Goal: Register for event/course

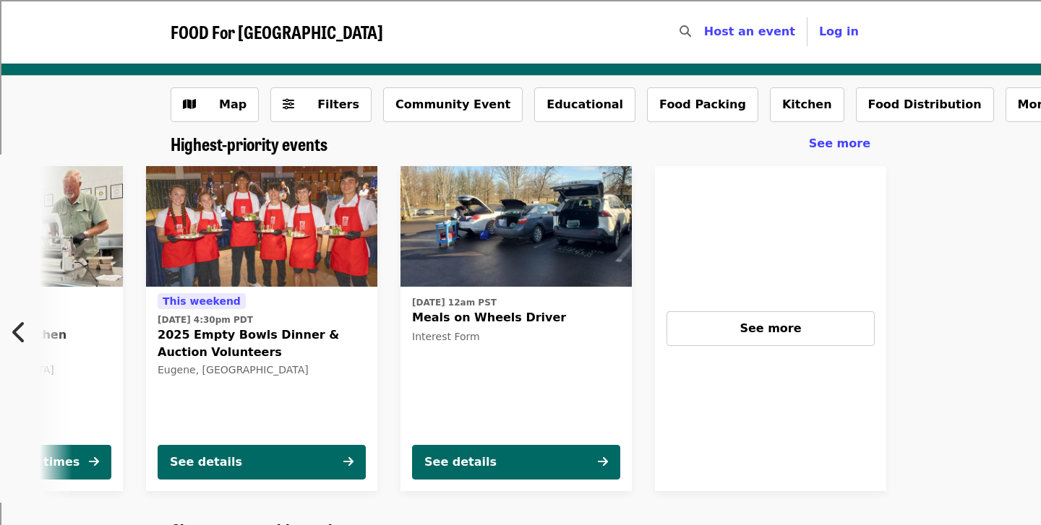
scroll to position [0, 523]
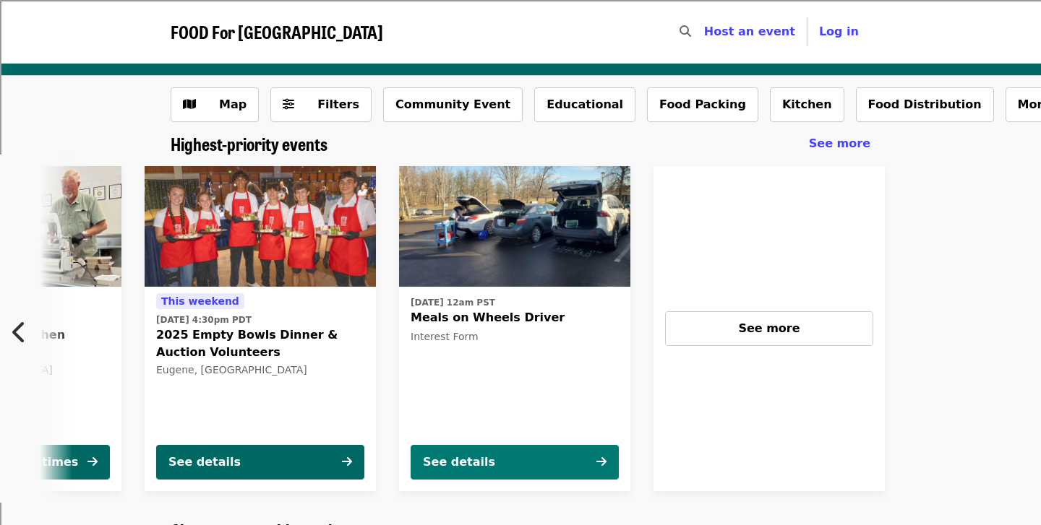
click at [581, 457] on button "See details" at bounding box center [514, 462] width 208 height 35
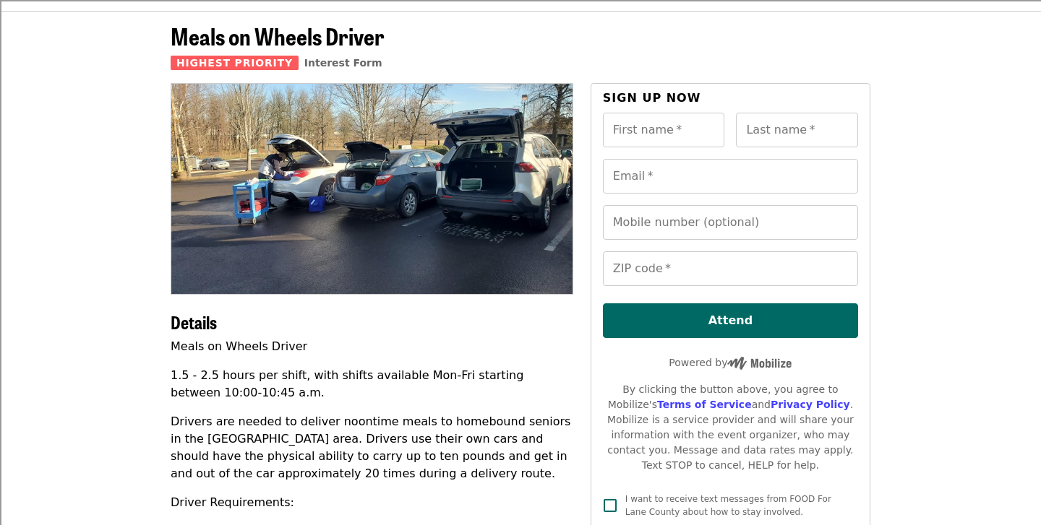
scroll to position [58, 0]
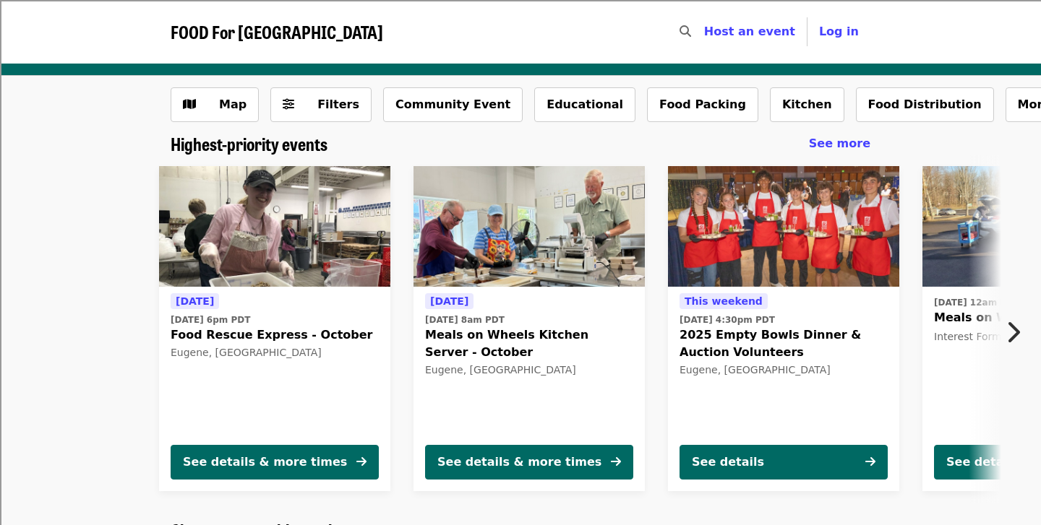
scroll to position [1, 0]
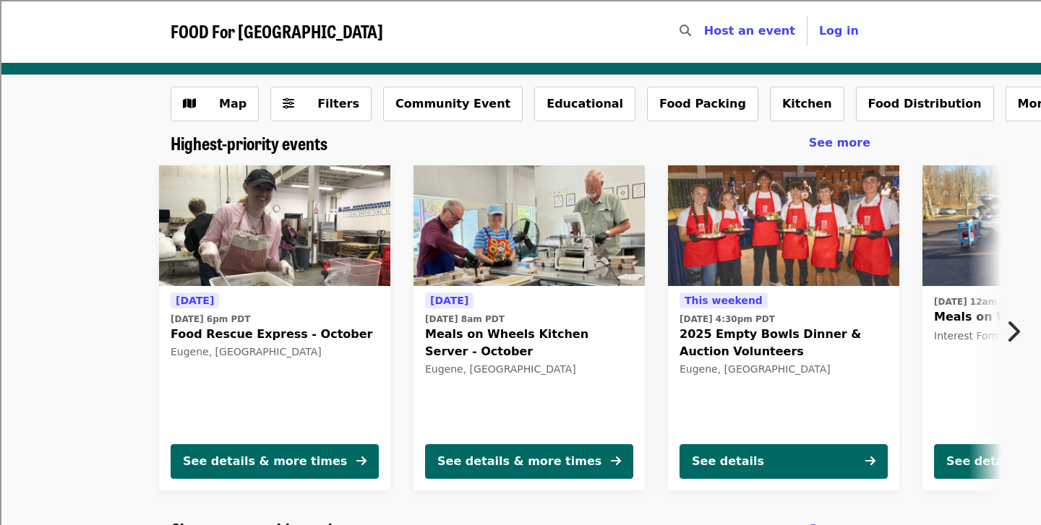
click at [1010, 334] on icon "chevron-right icon" at bounding box center [1012, 331] width 14 height 27
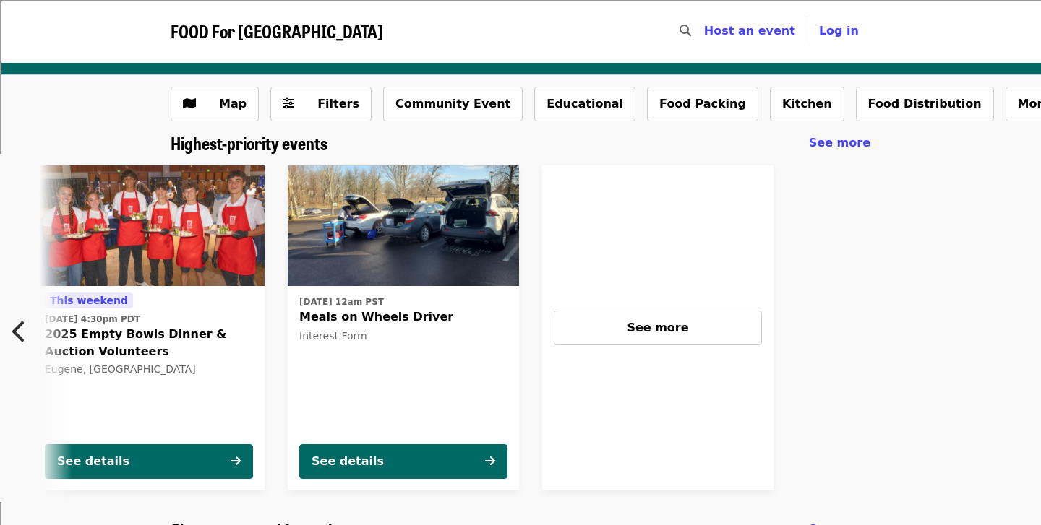
scroll to position [0, 642]
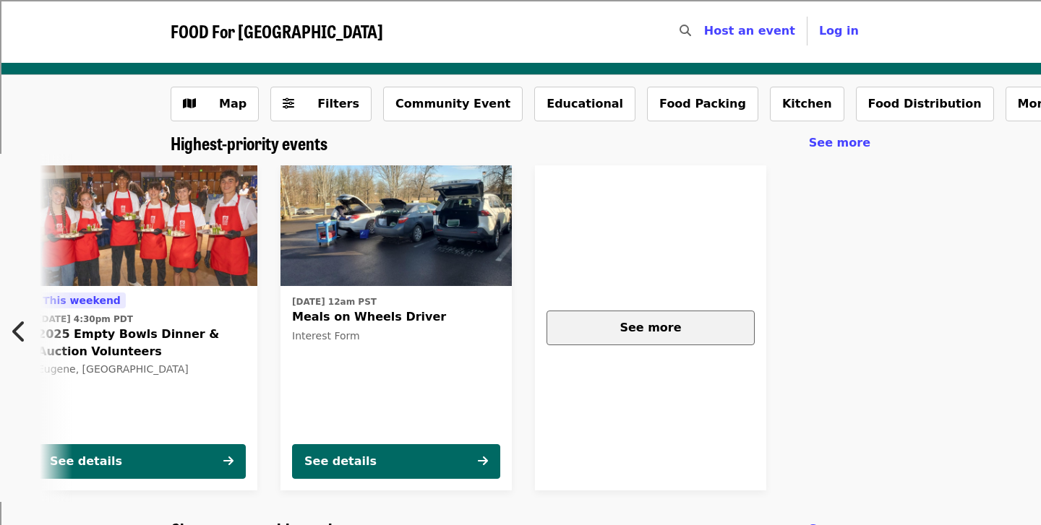
click at [690, 319] on div "See more" at bounding box center [651, 327] width 184 height 17
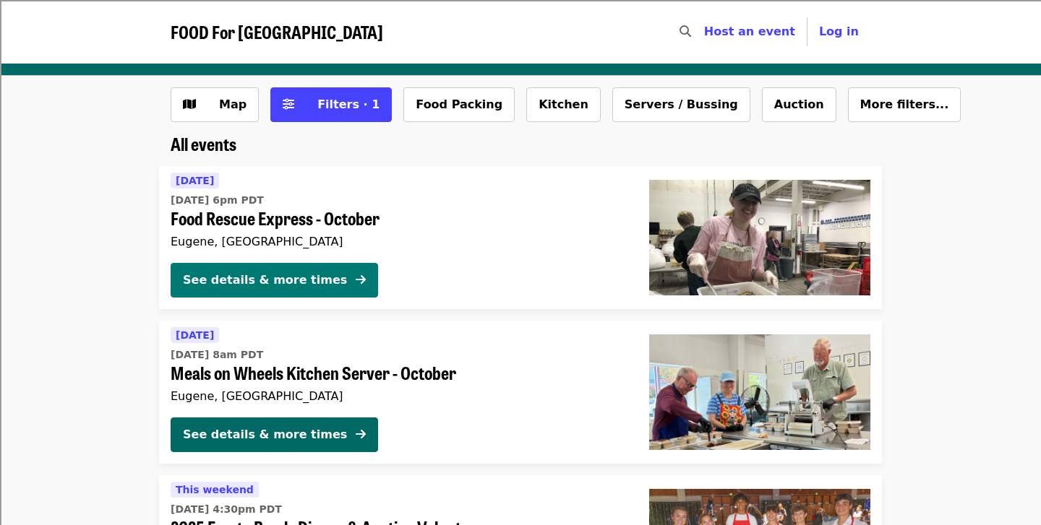
click at [250, 272] on div "See details & more times" at bounding box center [265, 280] width 164 height 17
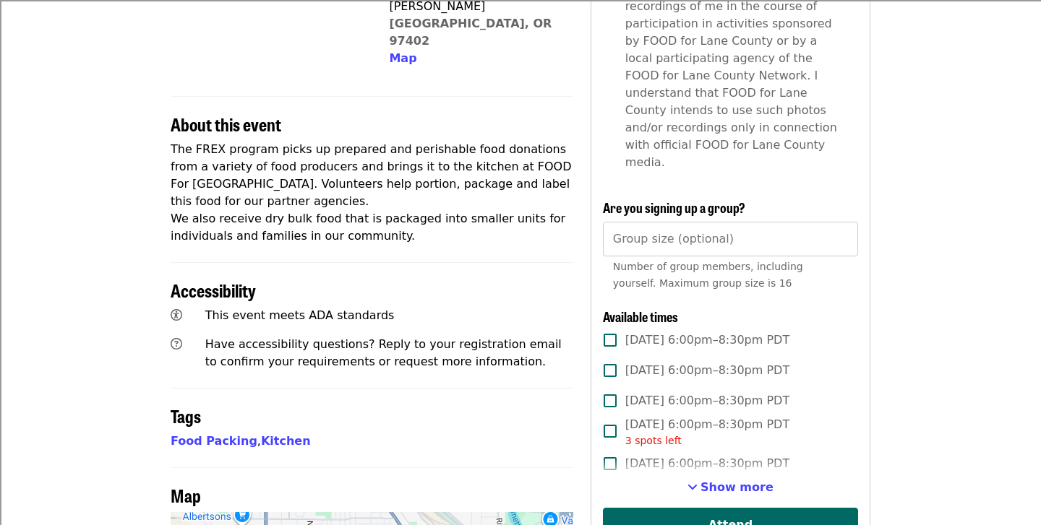
scroll to position [457, 0]
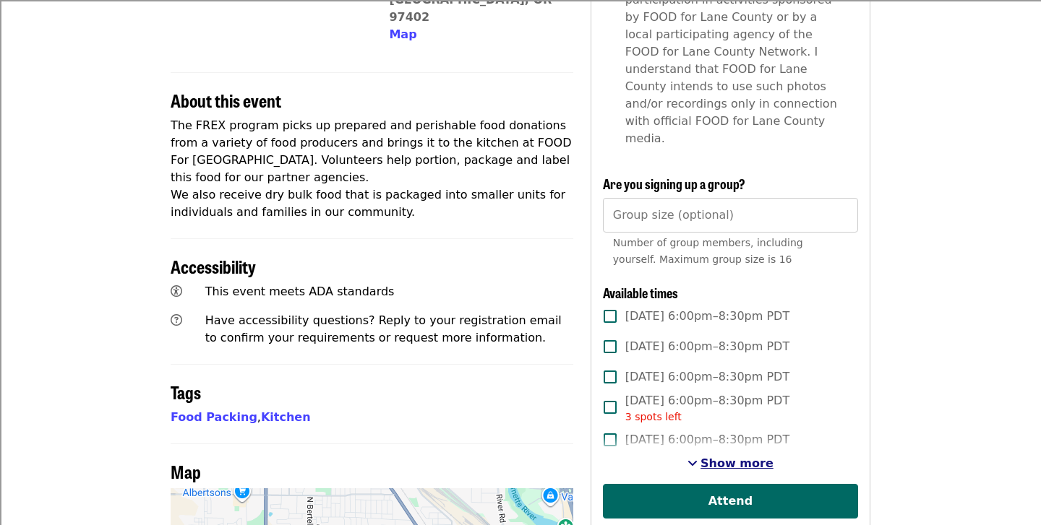
click at [726, 457] on span "Show more" at bounding box center [736, 464] width 73 height 14
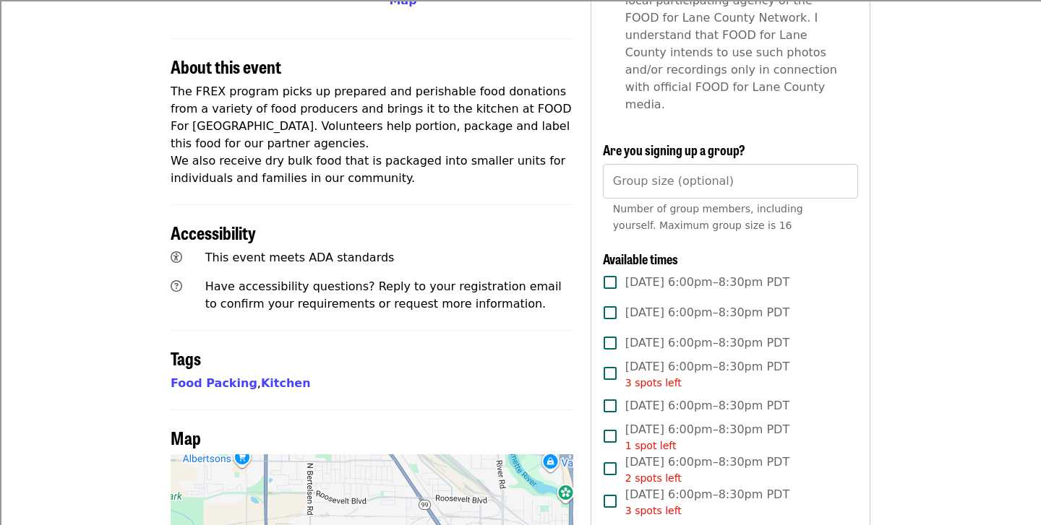
scroll to position [496, 0]
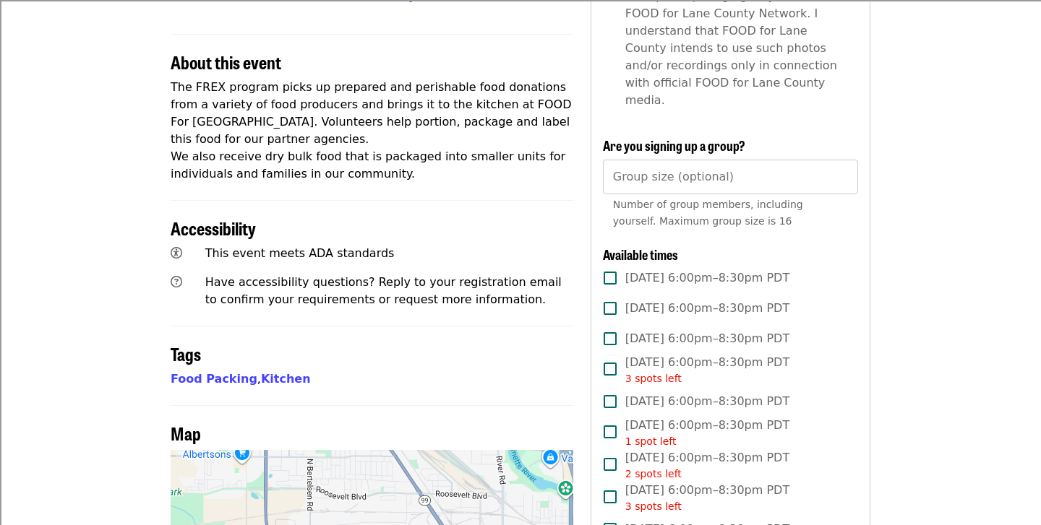
click at [711, 417] on span "[DATE] 6:00pm–8:30pm PDT 1 spot left" at bounding box center [707, 433] width 164 height 33
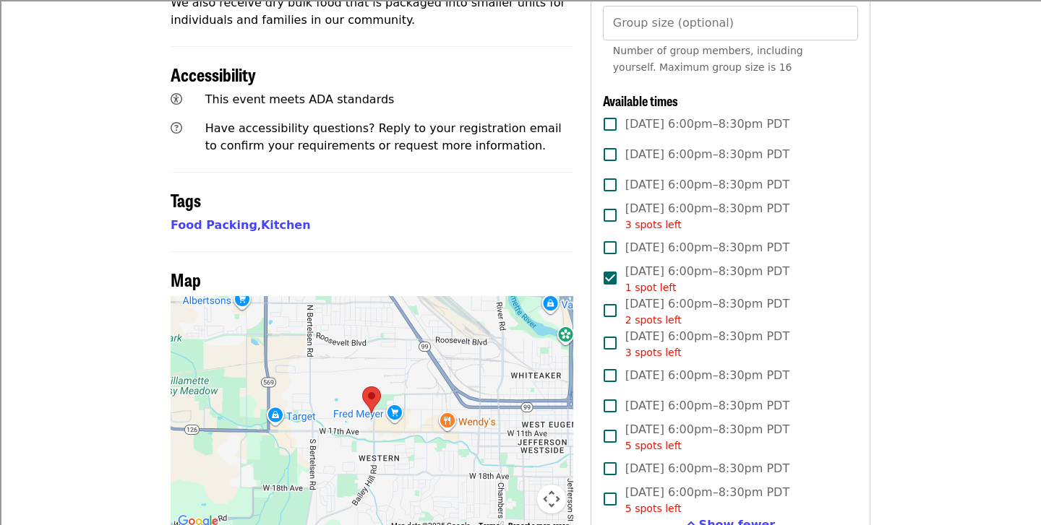
scroll to position [650, 0]
click at [711, 421] on span "Tue, Oct 28, 6:00pm–8:30pm PDT 5 spots left" at bounding box center [707, 437] width 164 height 33
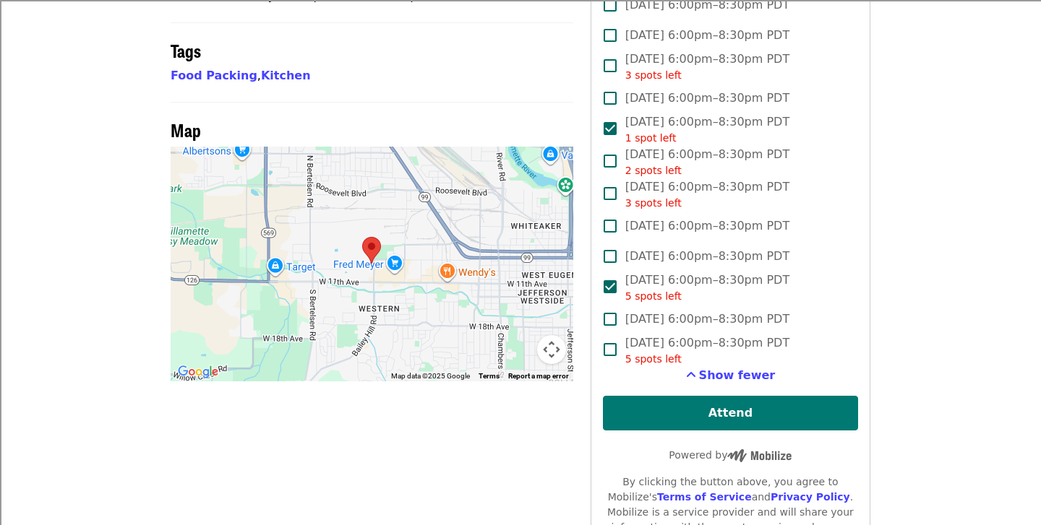
scroll to position [795, 0]
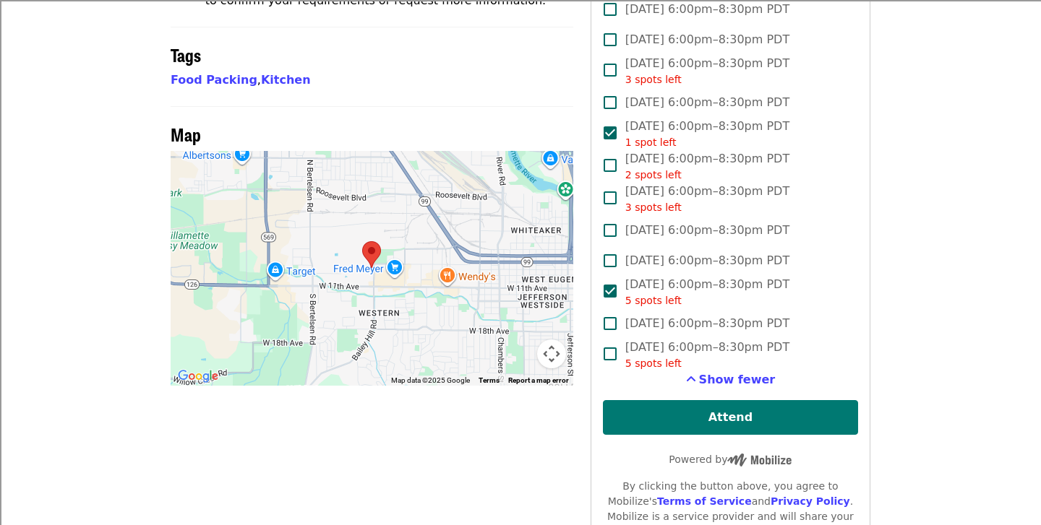
click at [700, 400] on button "Attend" at bounding box center [730, 417] width 255 height 35
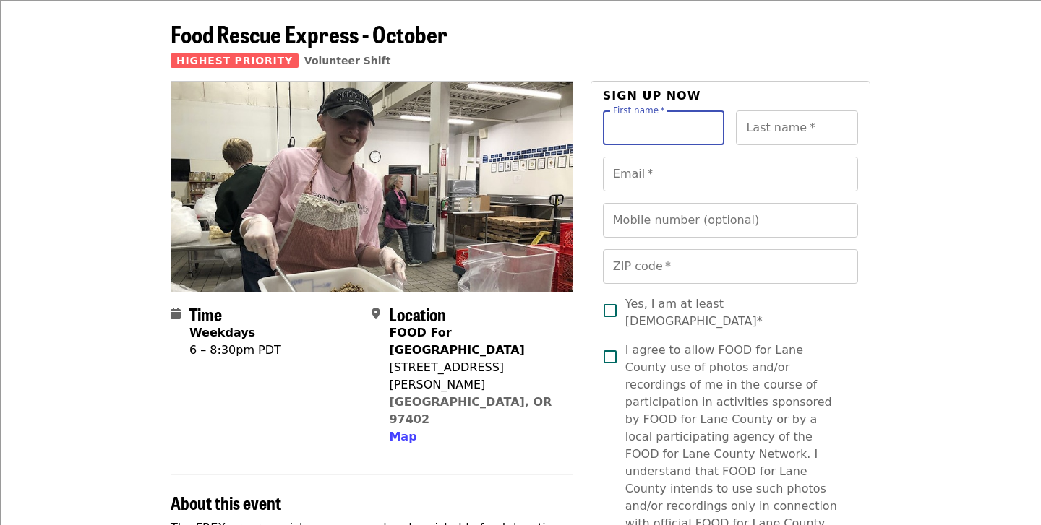
scroll to position [0, 0]
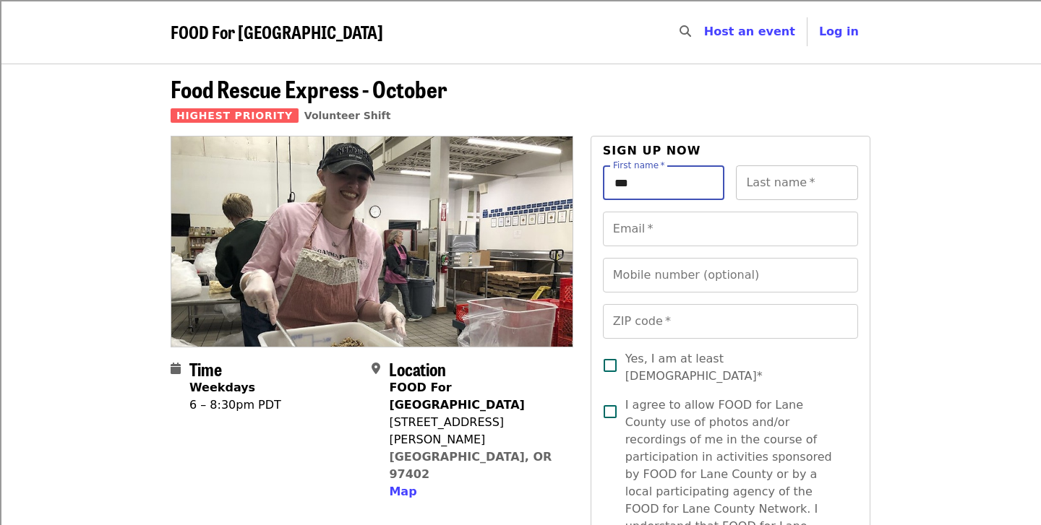
type input "***"
click at [764, 186] on input "Last name   *" at bounding box center [797, 182] width 122 height 35
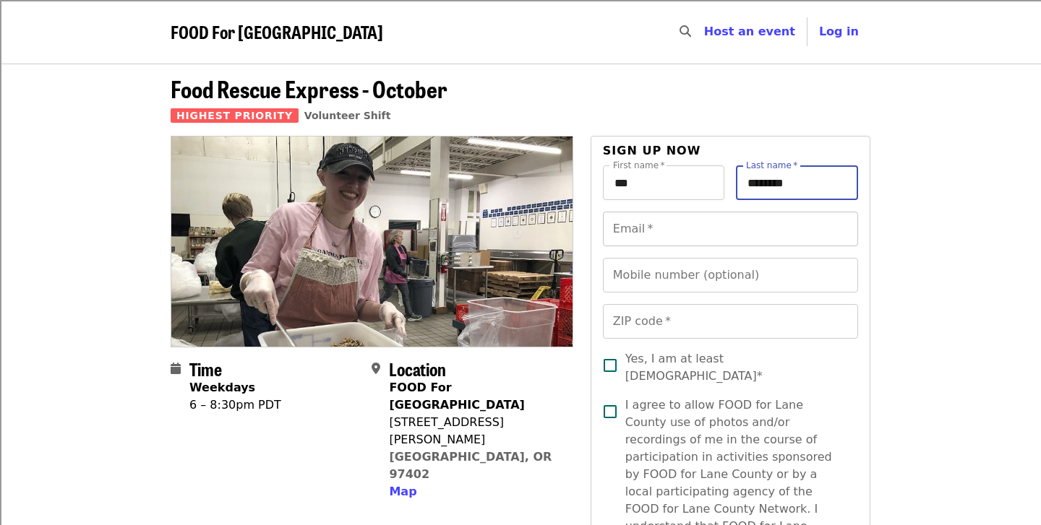
type input "********"
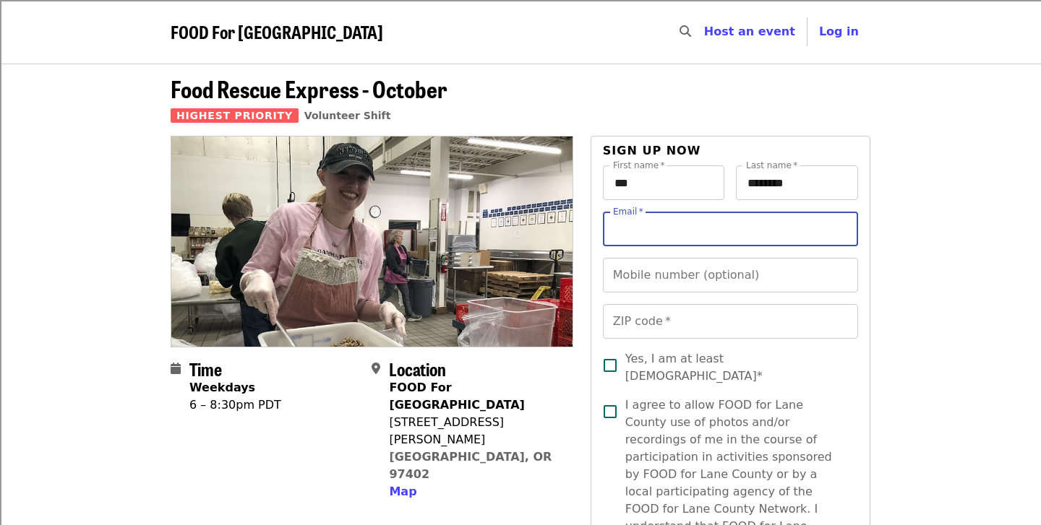
click at [731, 221] on input "Email   *" at bounding box center [730, 229] width 255 height 35
type input "**********"
click at [715, 271] on div "Mobile number (optional) Mobile number (optional)" at bounding box center [730, 275] width 255 height 35
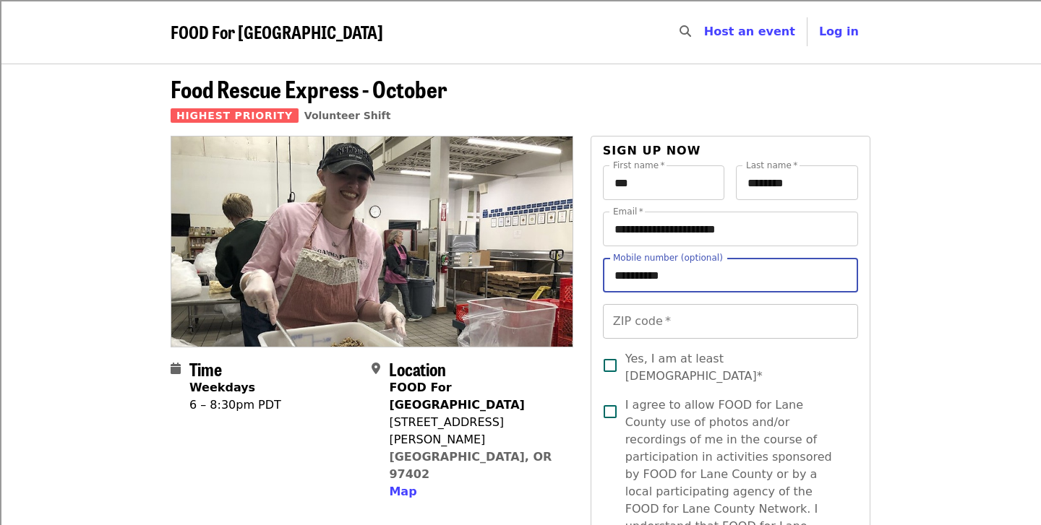
type input "**********"
click at [711, 335] on input "ZIP code   *" at bounding box center [730, 321] width 255 height 35
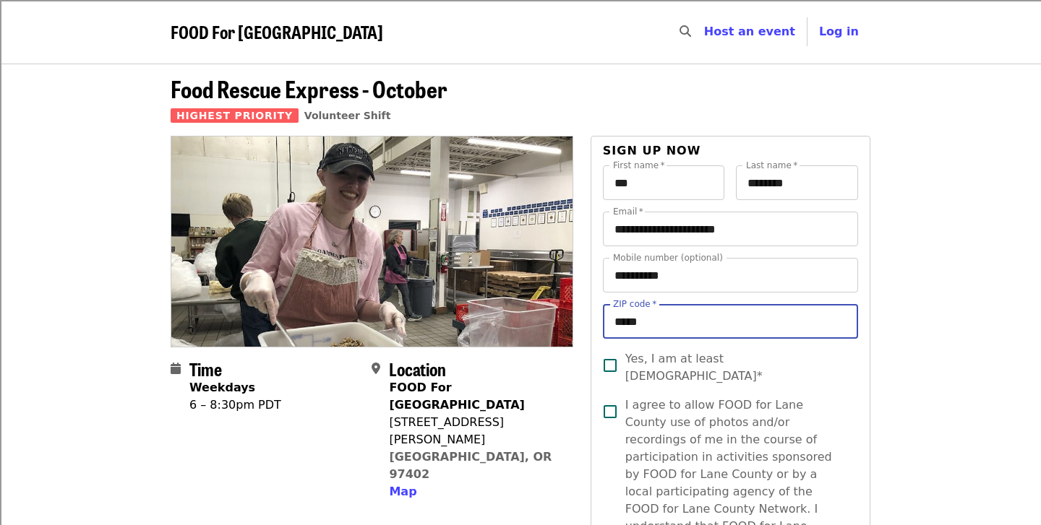
type input "*****"
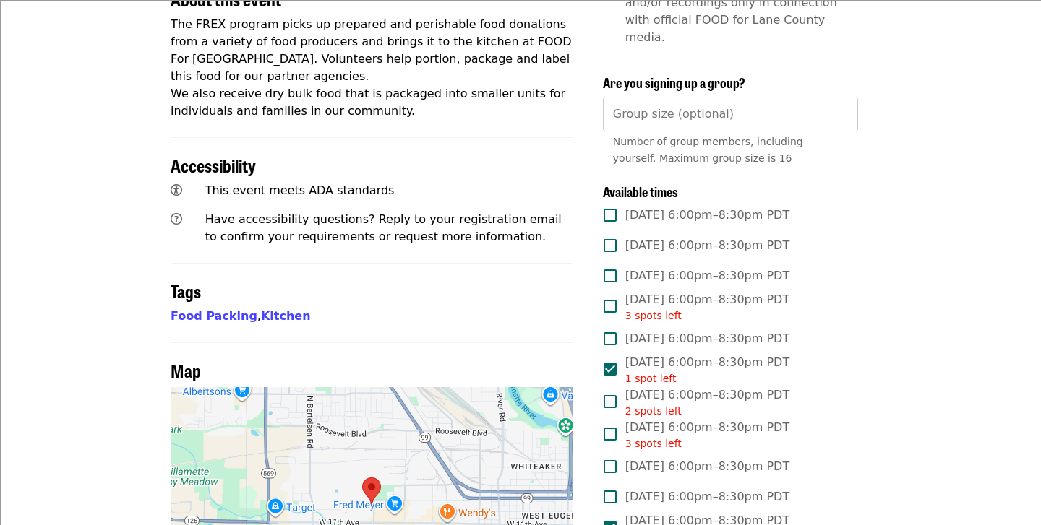
scroll to position [711, 0]
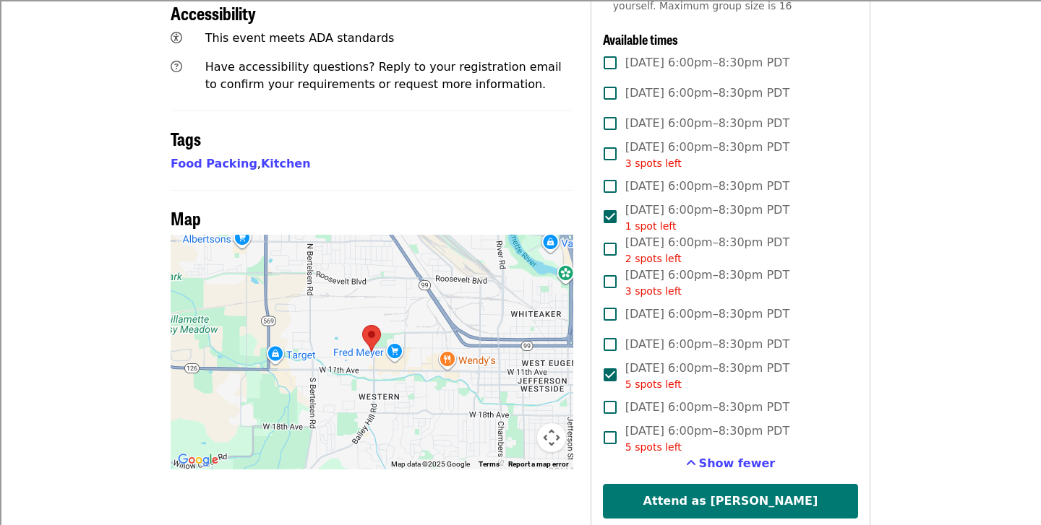
click at [671, 484] on button "Attend as Ila" at bounding box center [730, 501] width 255 height 35
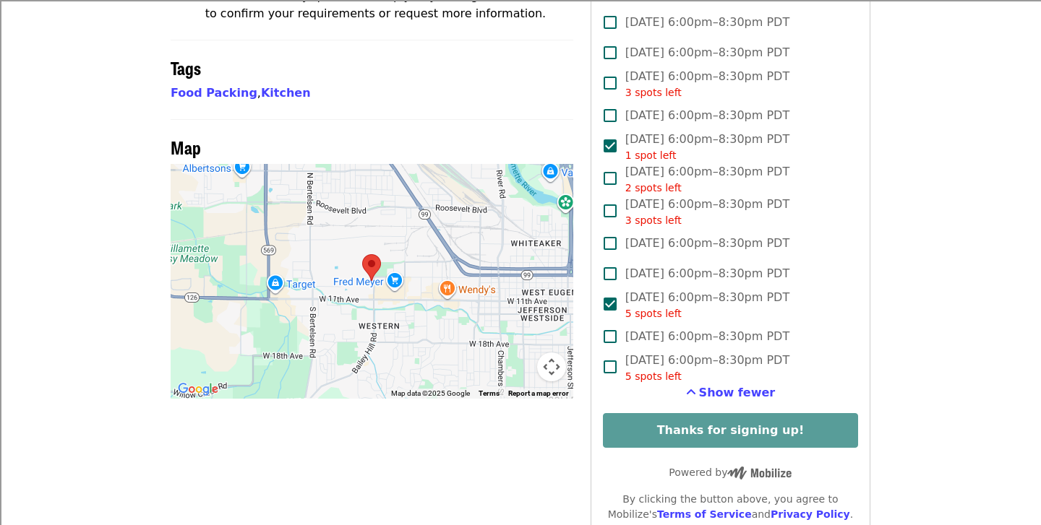
scroll to position [777, 0]
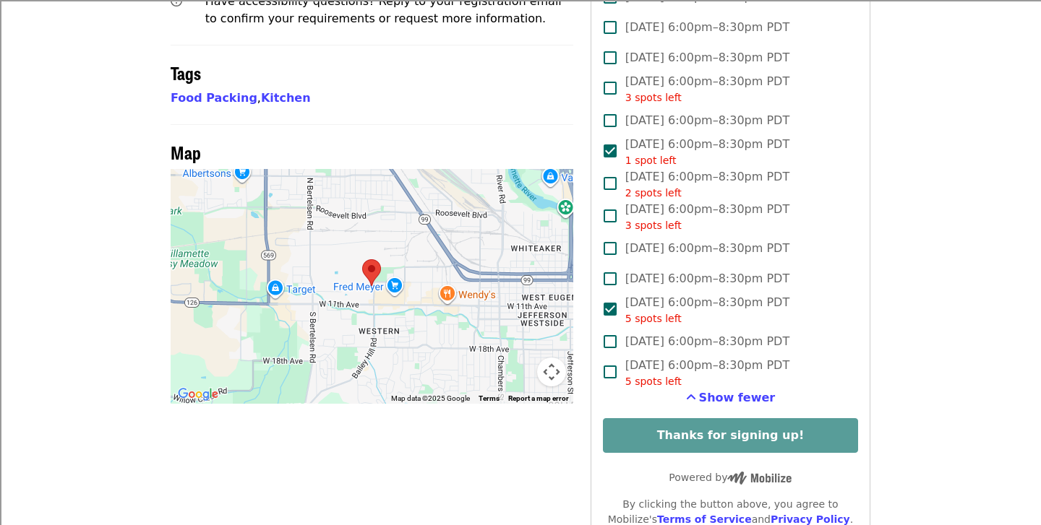
click at [898, 213] on article "**********" at bounding box center [520, 94] width 1041 height 1614
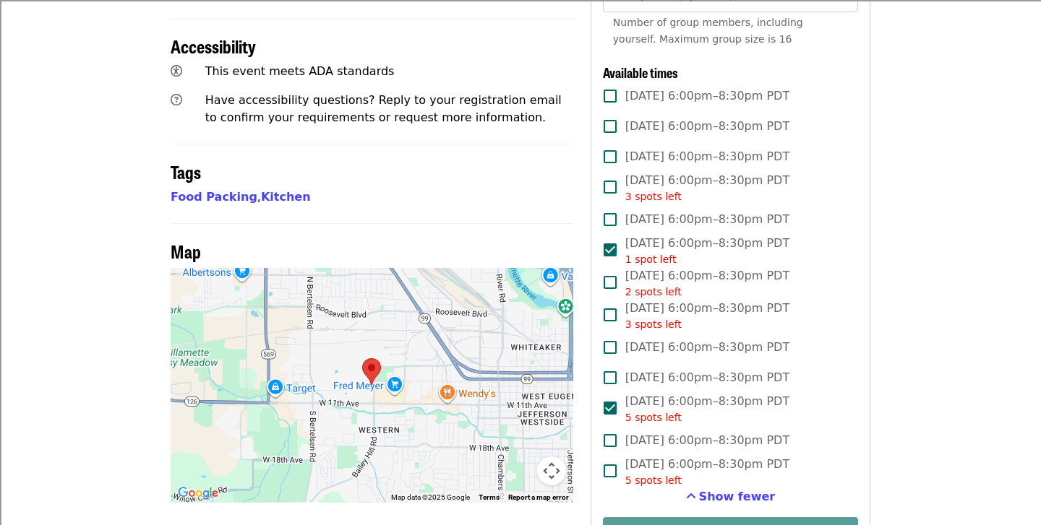
scroll to position [512, 0]
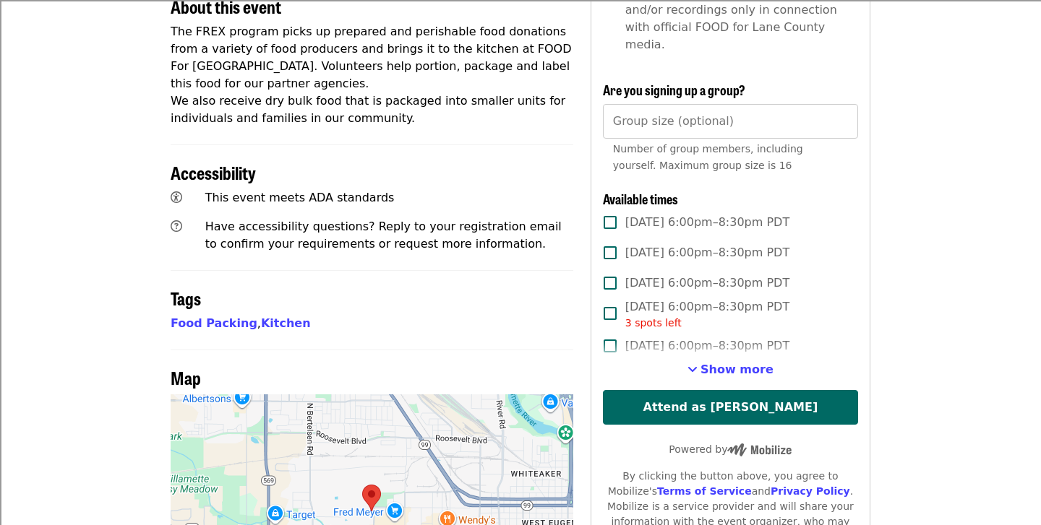
scroll to position [567, 0]
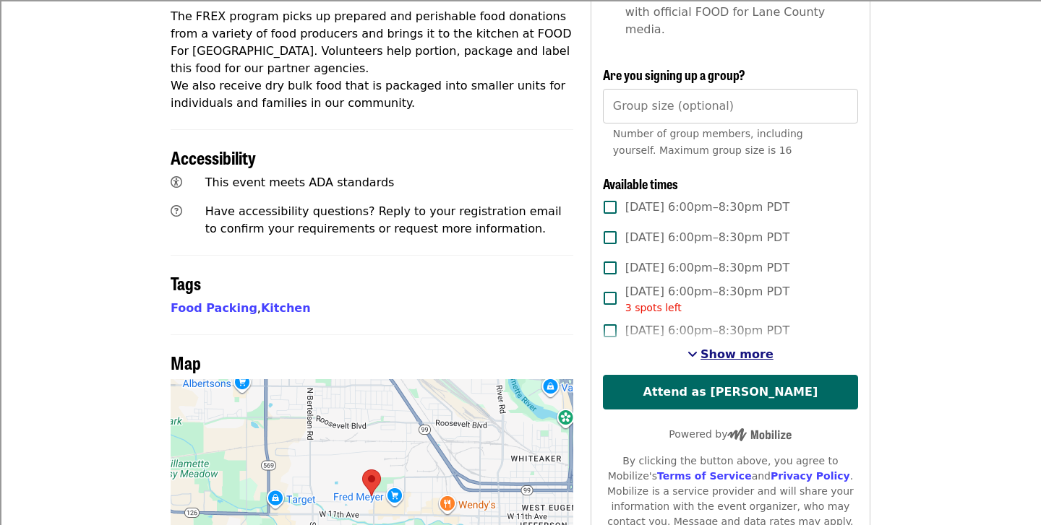
click at [713, 348] on span "Show more" at bounding box center [736, 355] width 73 height 14
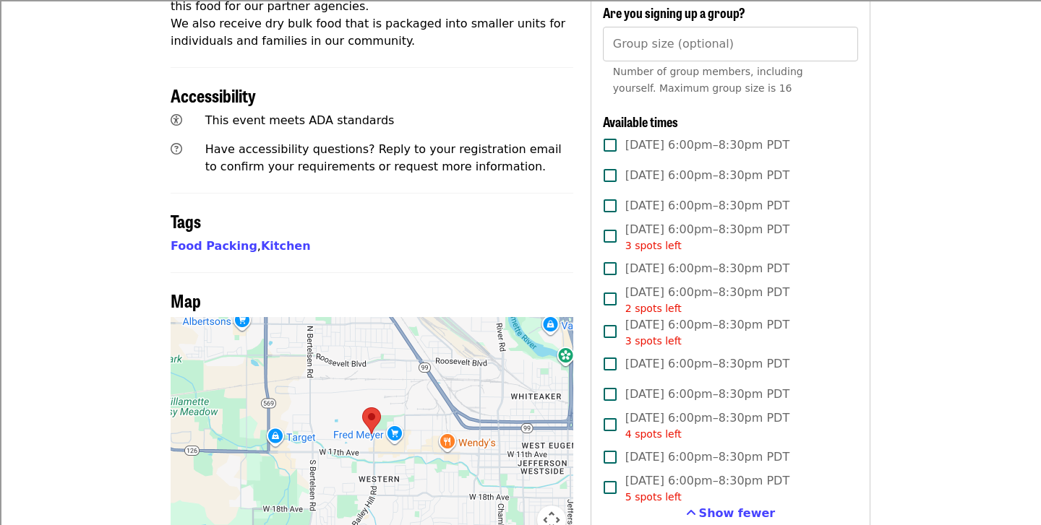
scroll to position [626, 0]
